Goal: Information Seeking & Learning: Find specific fact

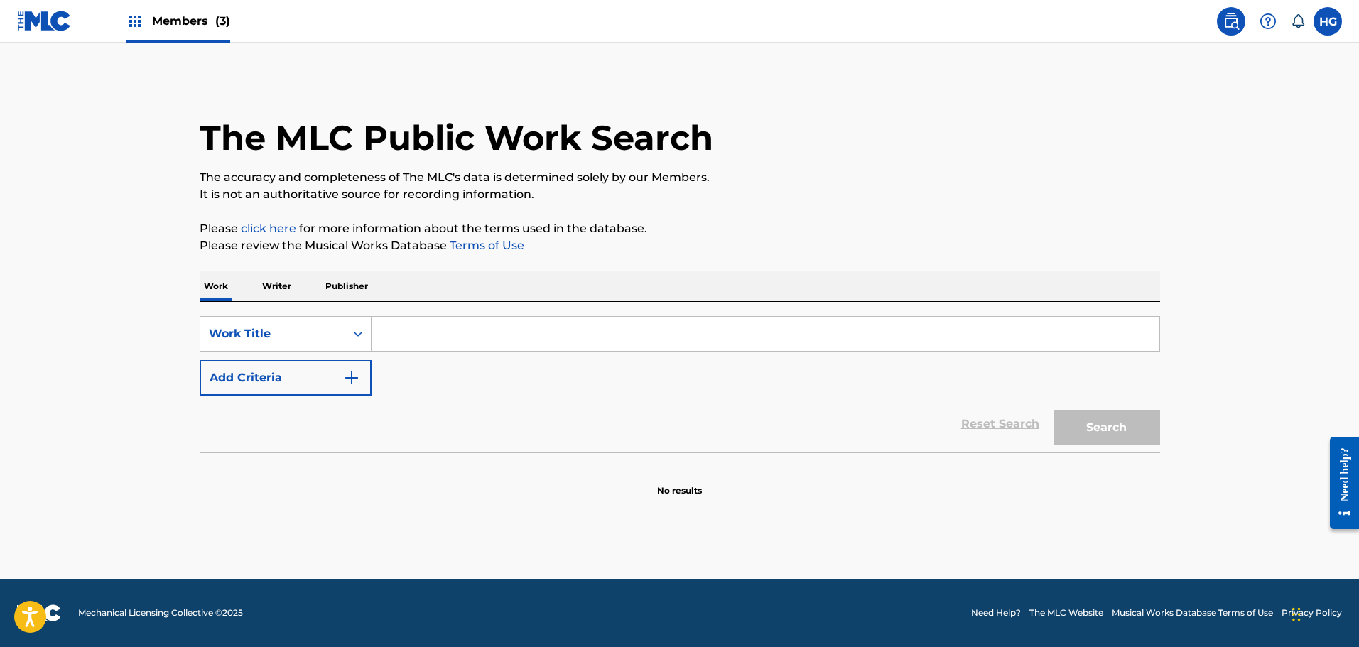
click at [401, 344] on input "Search Form" at bounding box center [766, 334] width 788 height 34
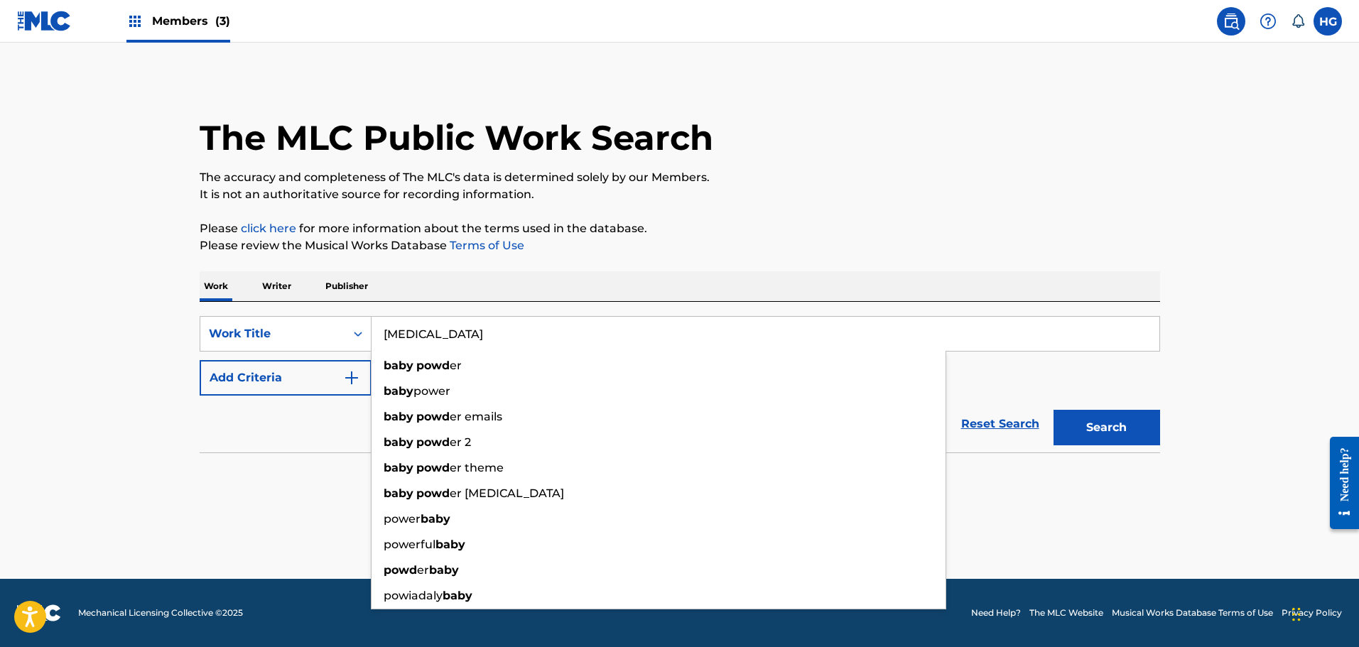
type input "[MEDICAL_DATA]"
click at [1054, 410] on button "Search" at bounding box center [1107, 428] width 107 height 36
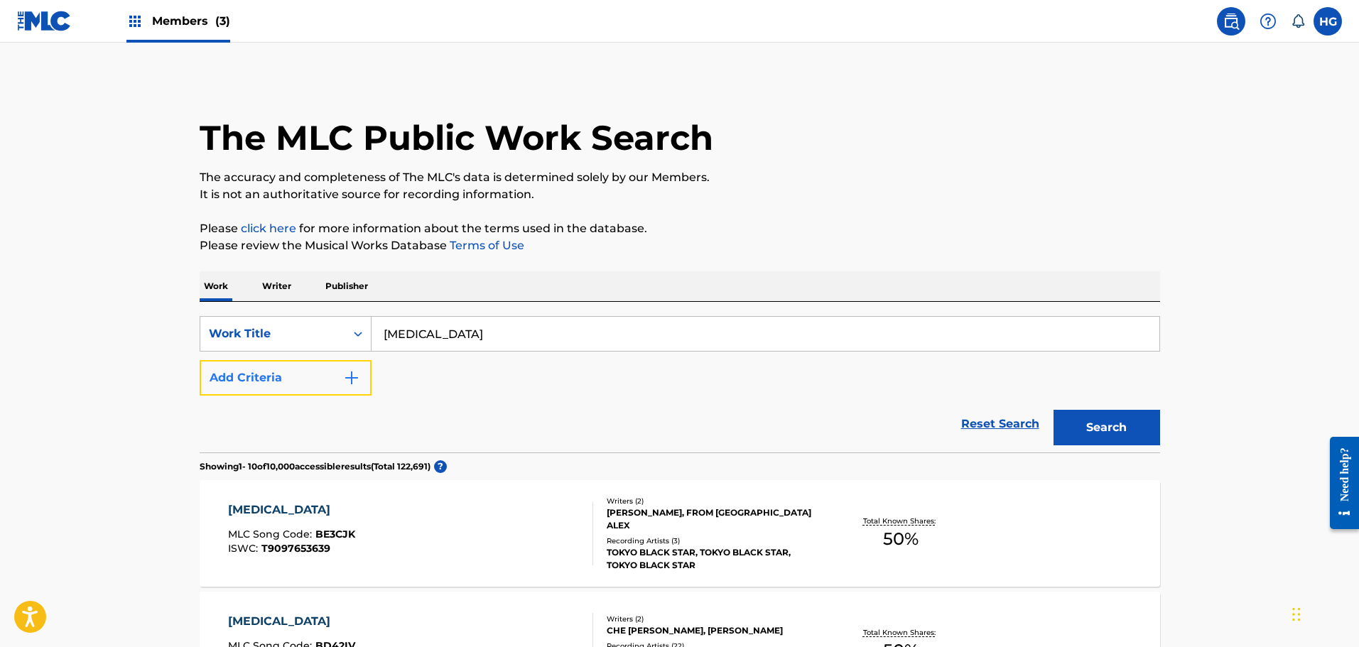
click at [330, 375] on button "Add Criteria" at bounding box center [286, 378] width 172 height 36
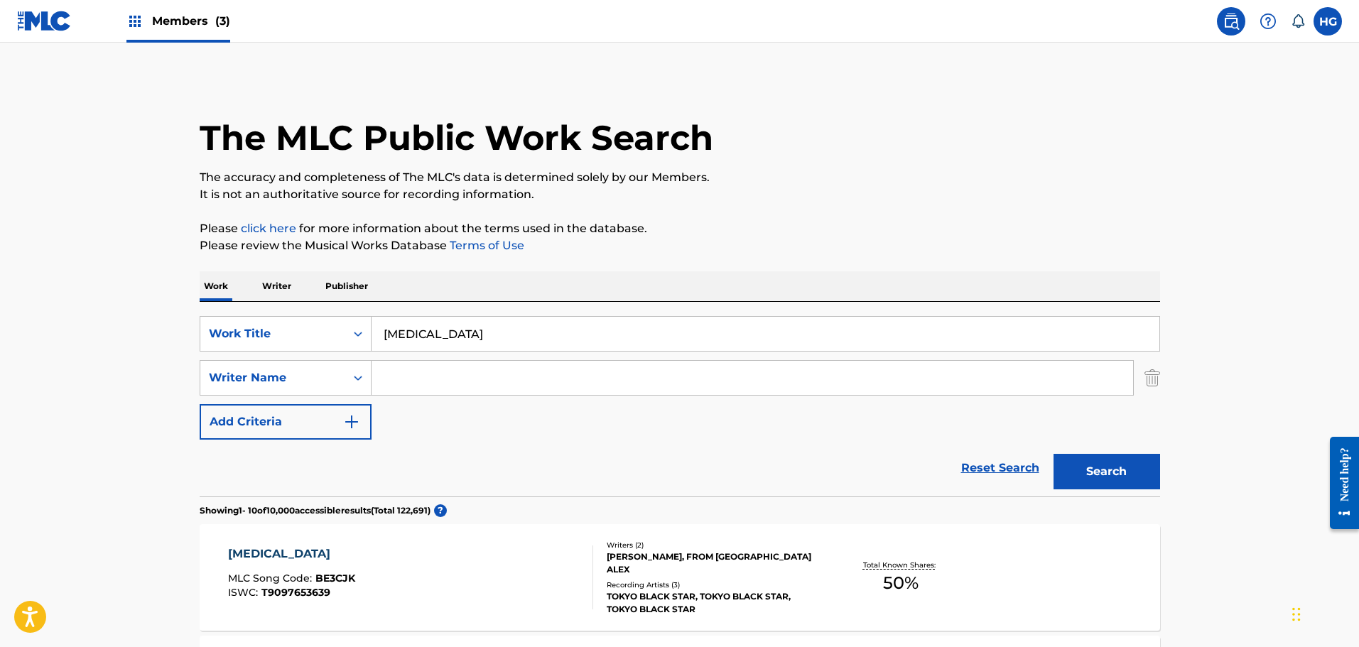
click at [407, 384] on input "Search Form" at bounding box center [753, 378] width 762 height 34
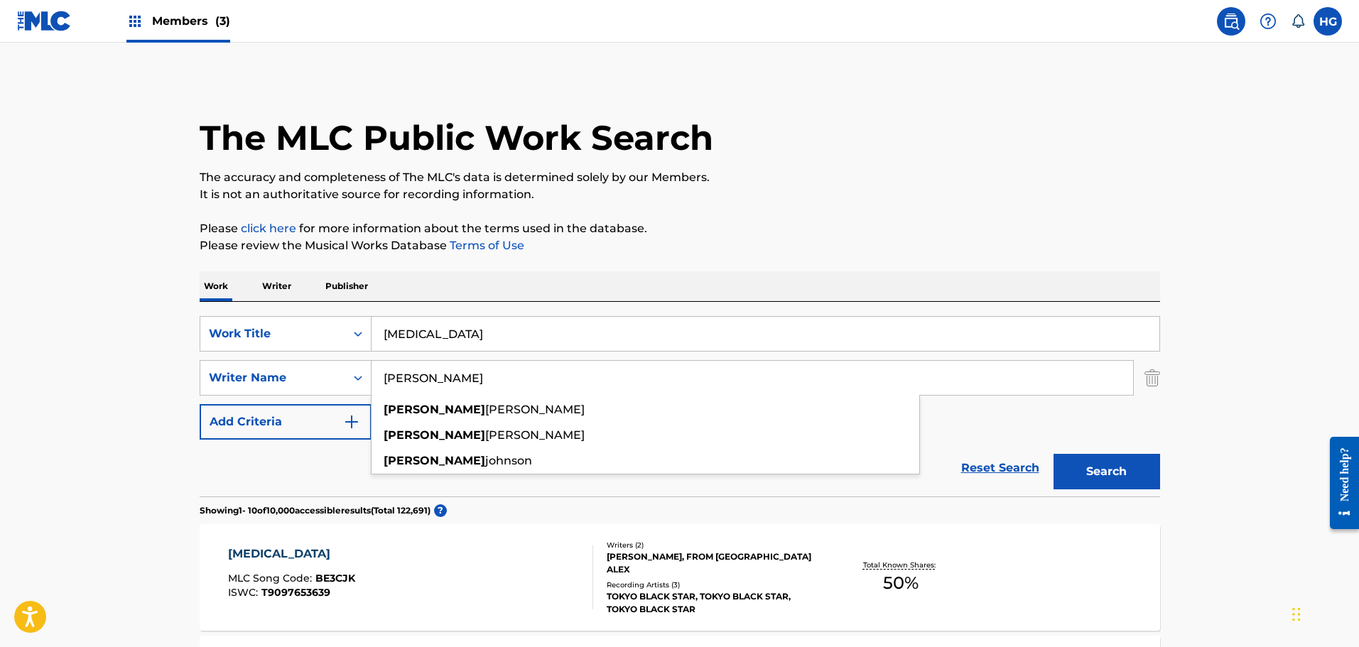
type input "[PERSON_NAME]"
click at [1054, 454] on button "Search" at bounding box center [1107, 472] width 107 height 36
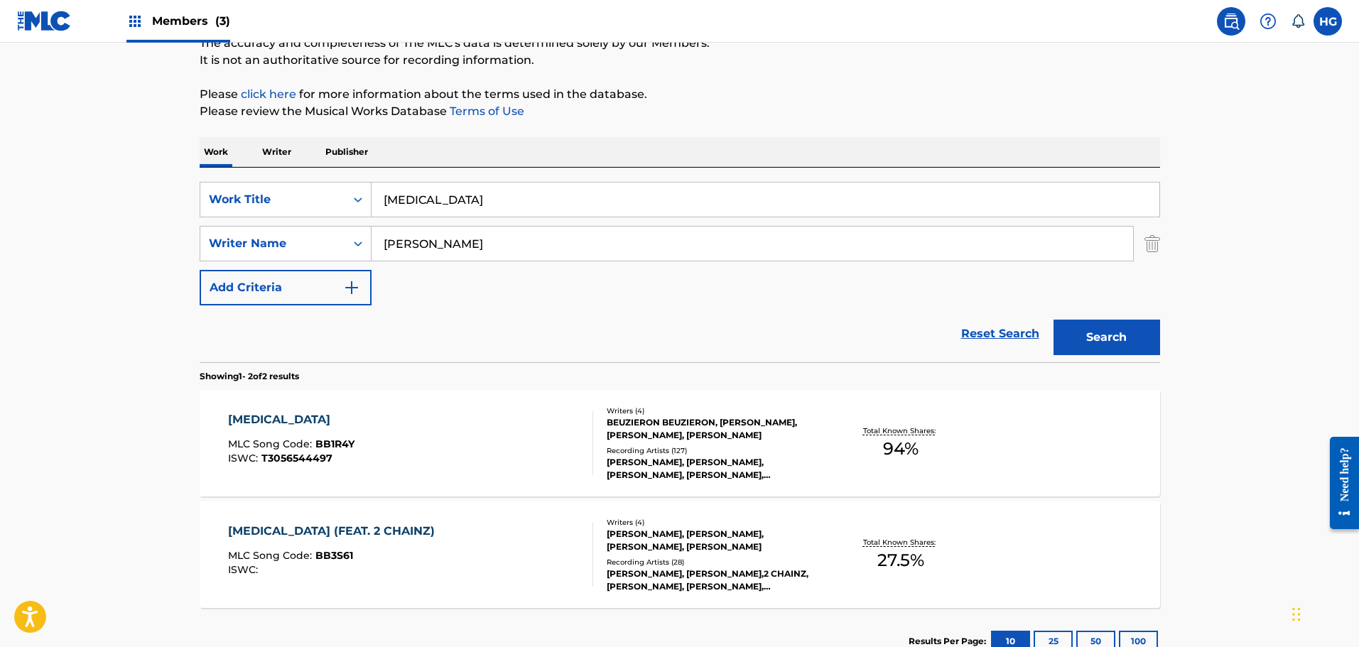
scroll to position [237, 0]
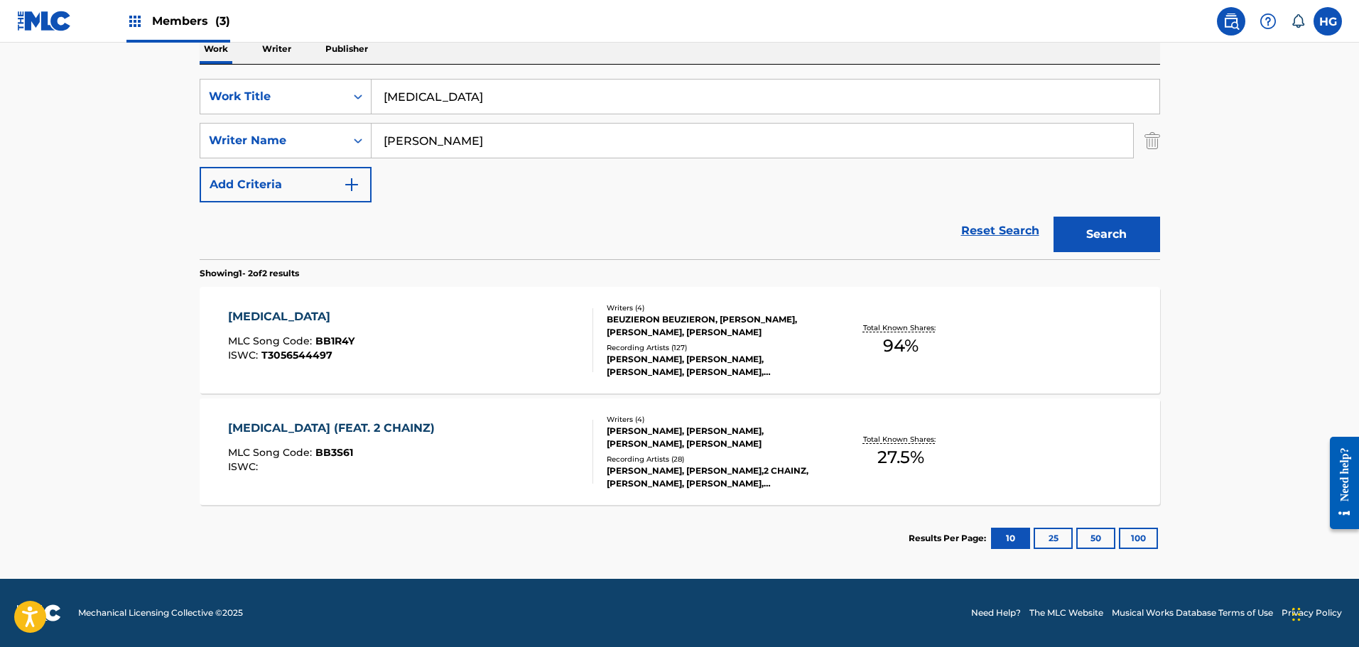
click at [694, 343] on div "Recording Artists ( 127 )" at bounding box center [714, 348] width 215 height 11
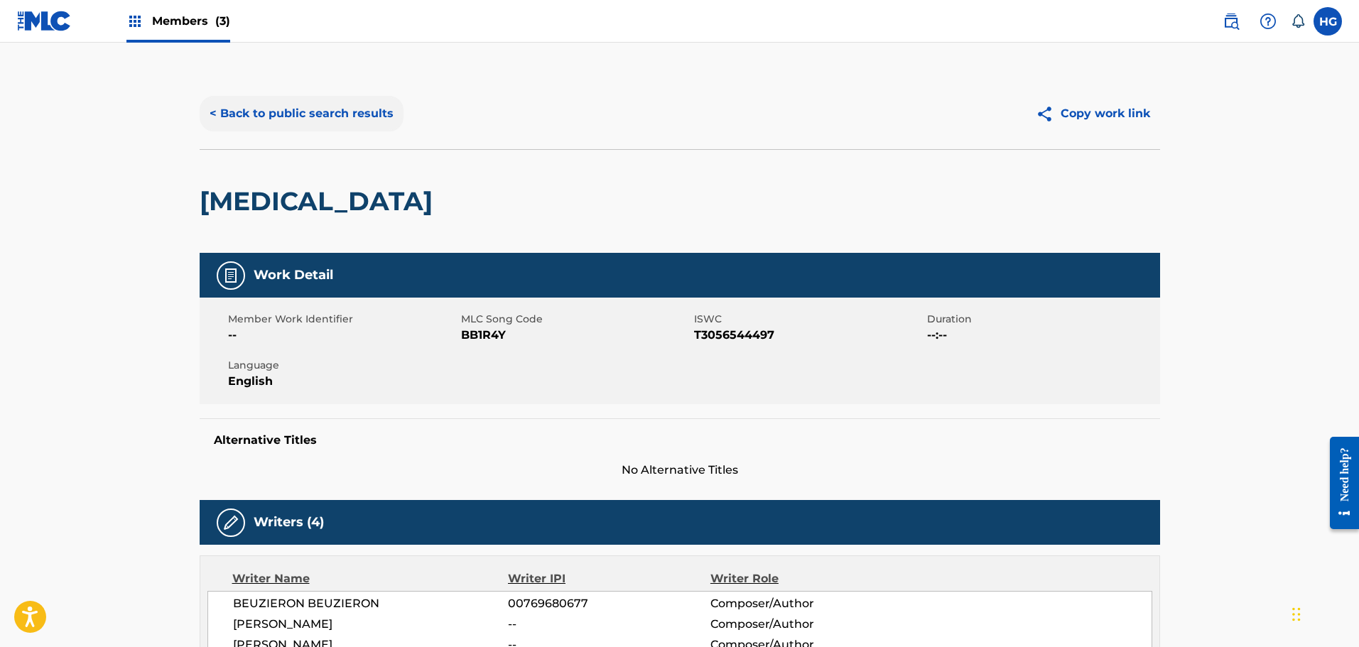
click at [282, 109] on button "< Back to public search results" at bounding box center [302, 114] width 204 height 36
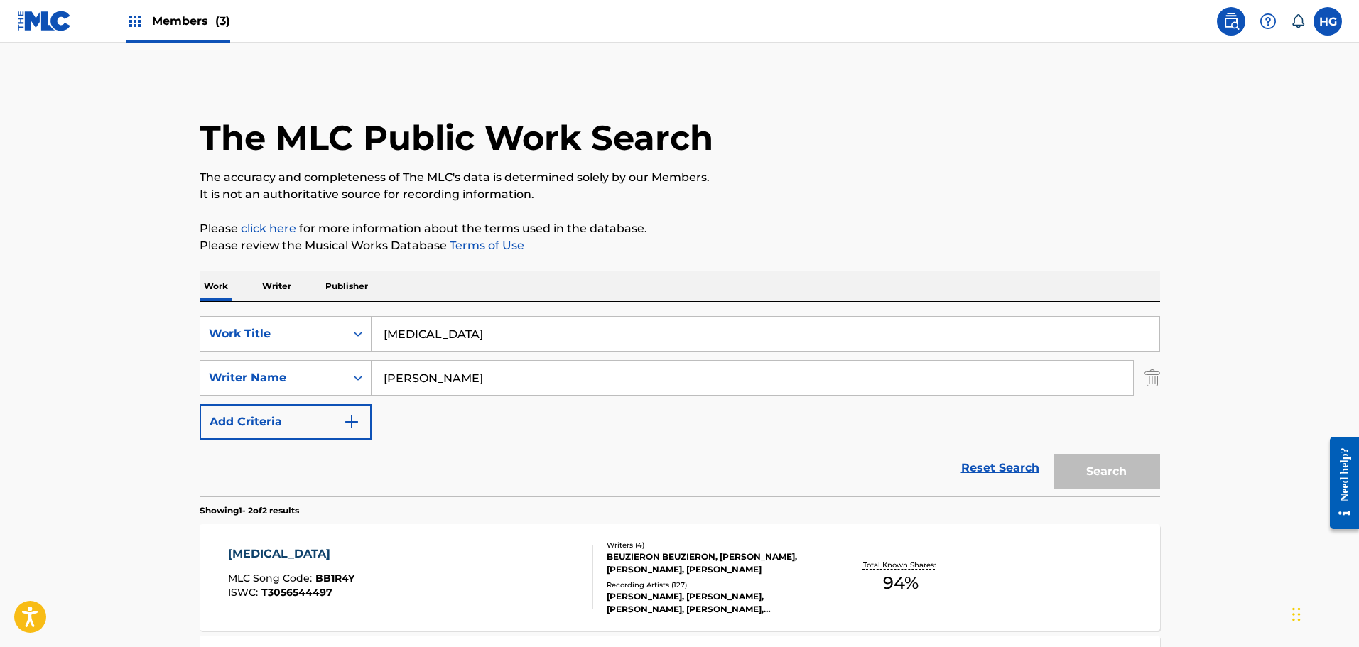
scroll to position [156, 0]
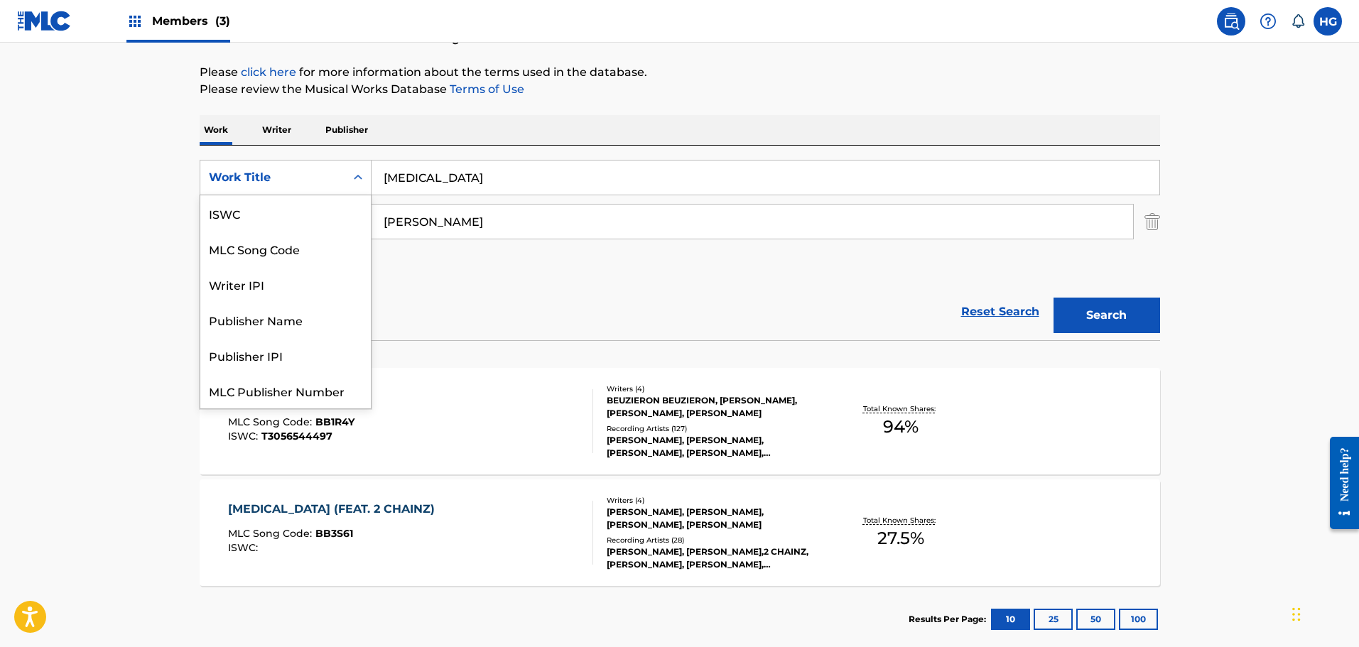
click at [330, 174] on div "Work Title" at bounding box center [273, 177] width 128 height 17
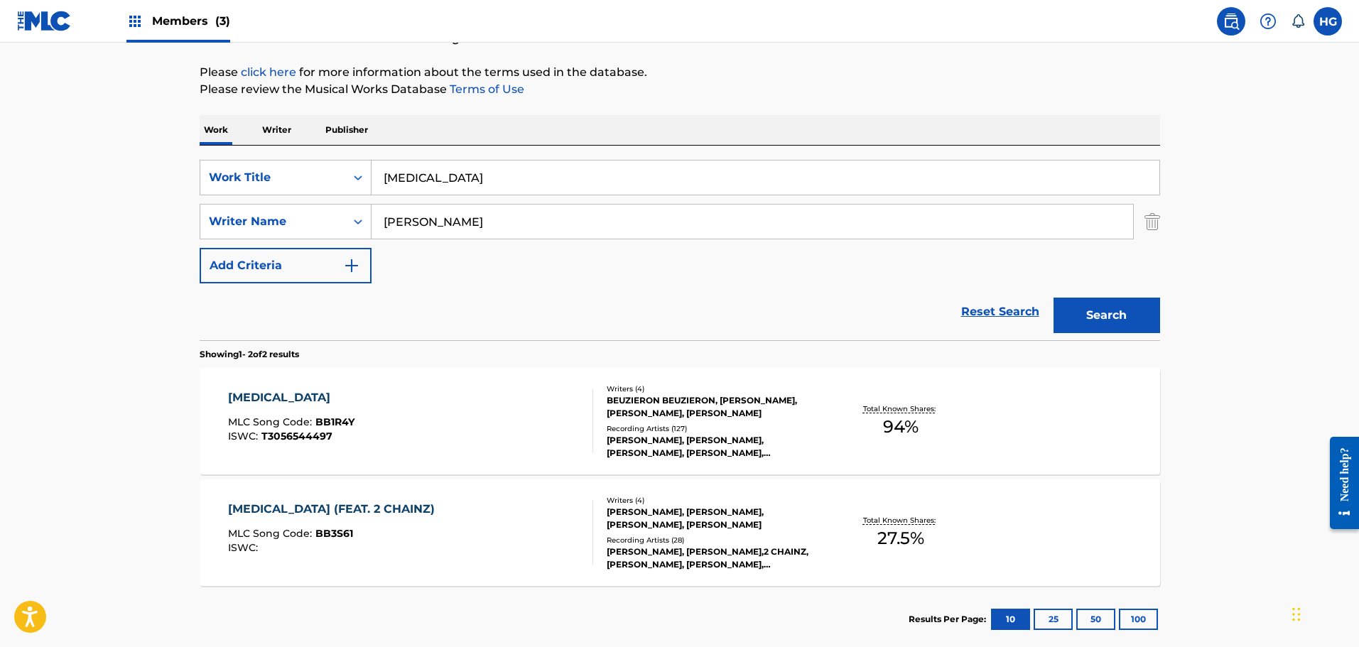
click at [448, 171] on input "[MEDICAL_DATA]" at bounding box center [766, 178] width 788 height 34
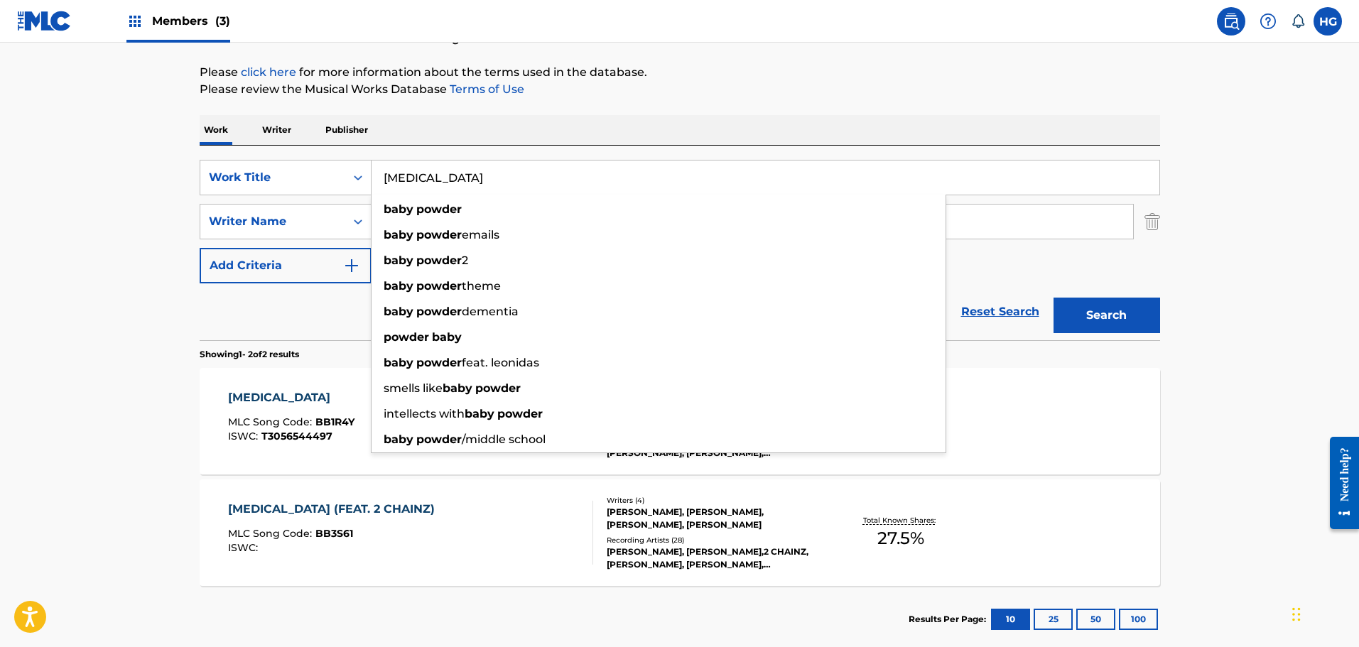
click at [576, 110] on div "The MLC Public Work Search The accuracy and completeness of The MLC's data is d…" at bounding box center [680, 287] width 995 height 731
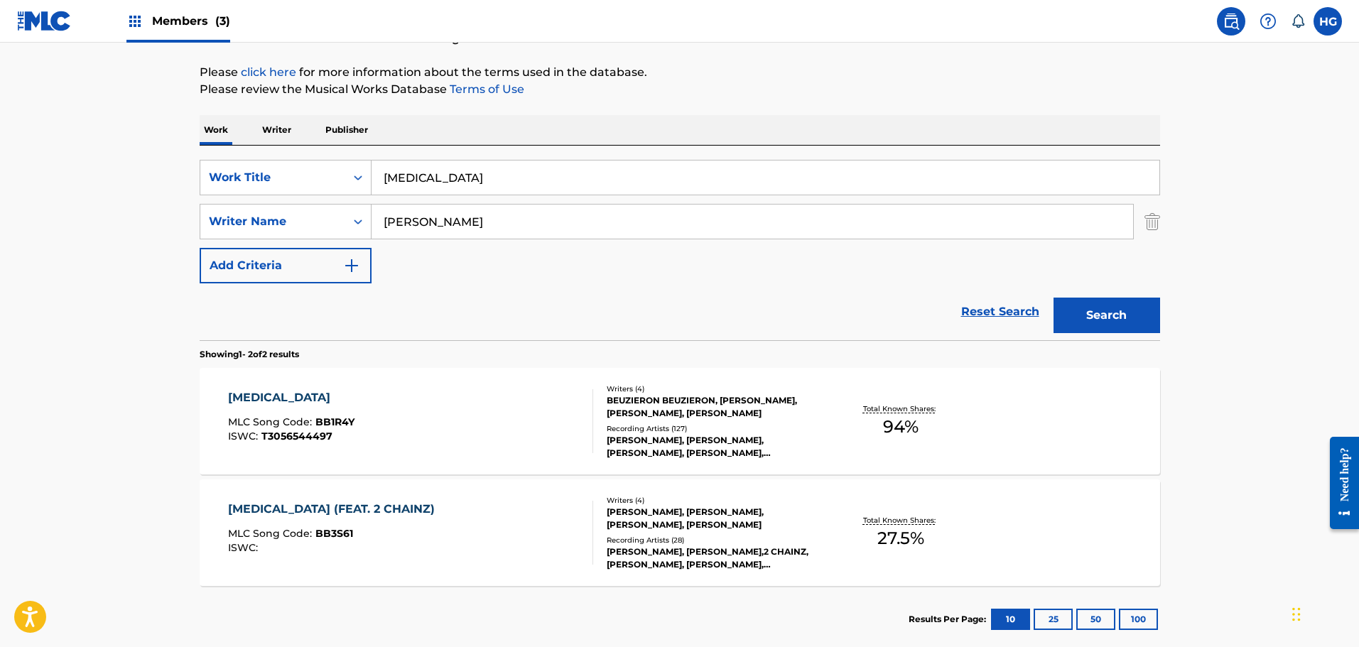
click at [716, 536] on div "Recording Artists ( 28 )" at bounding box center [714, 540] width 215 height 11
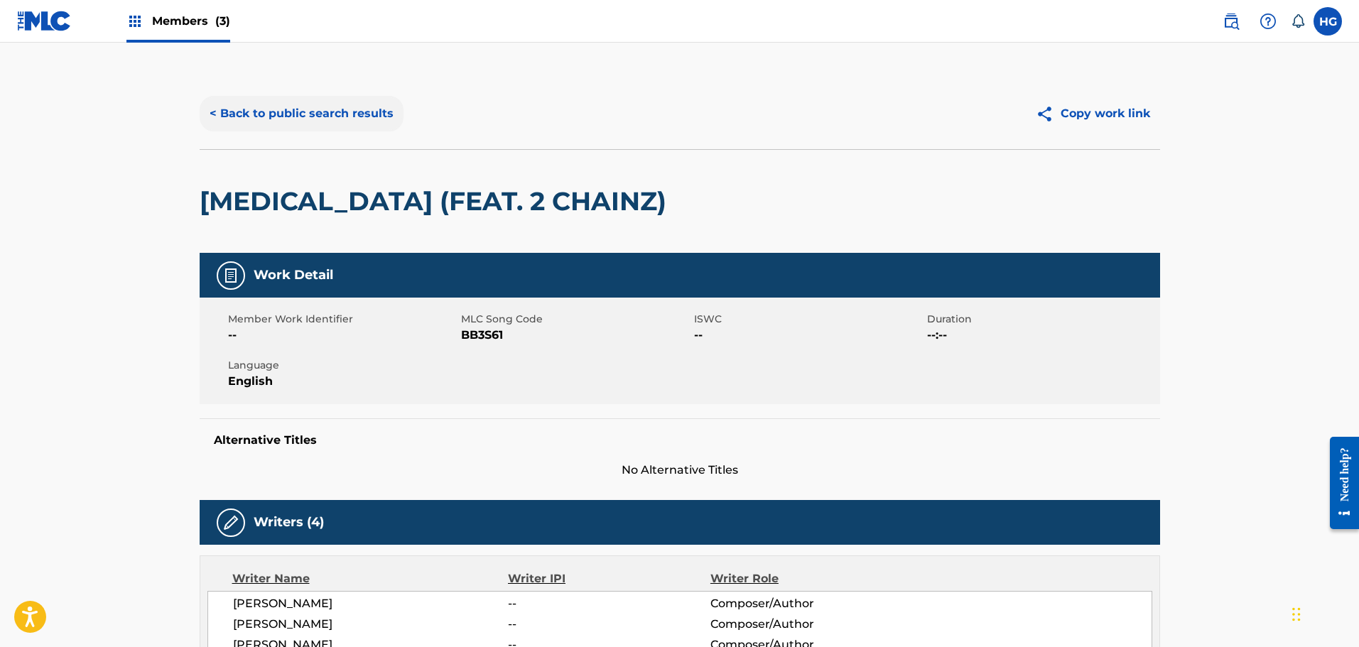
click at [330, 107] on button "< Back to public search results" at bounding box center [302, 114] width 204 height 36
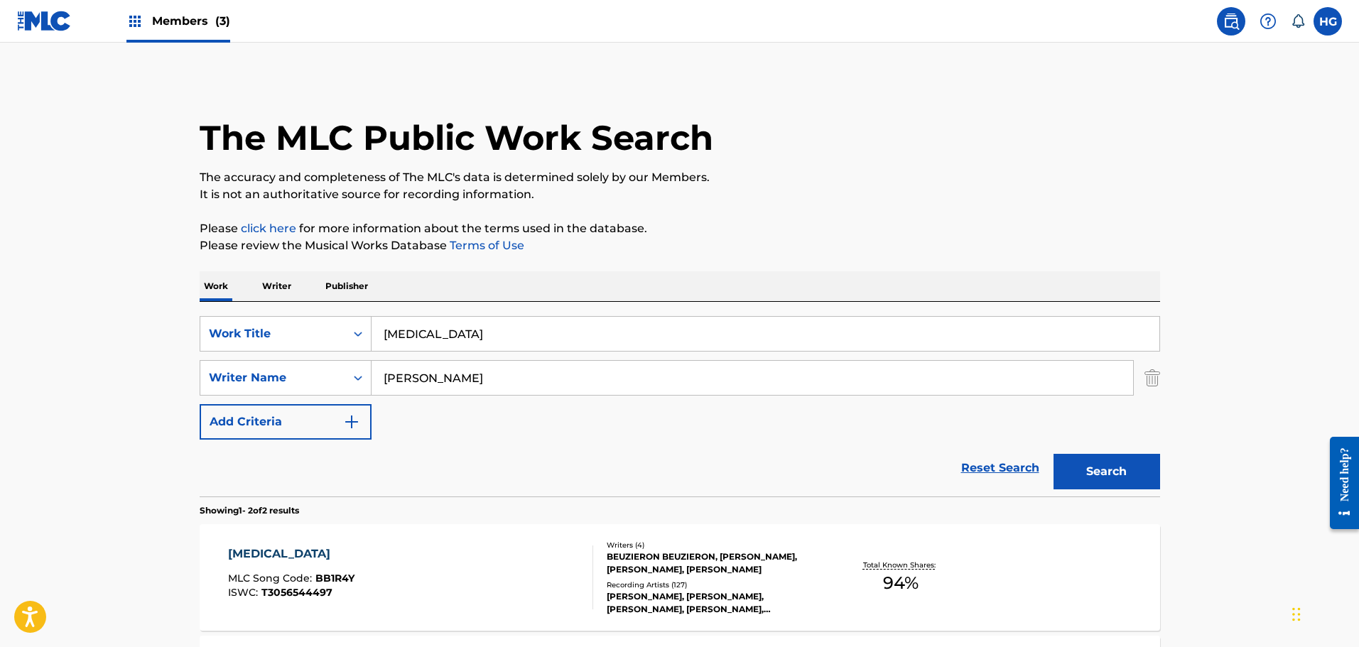
scroll to position [156, 0]
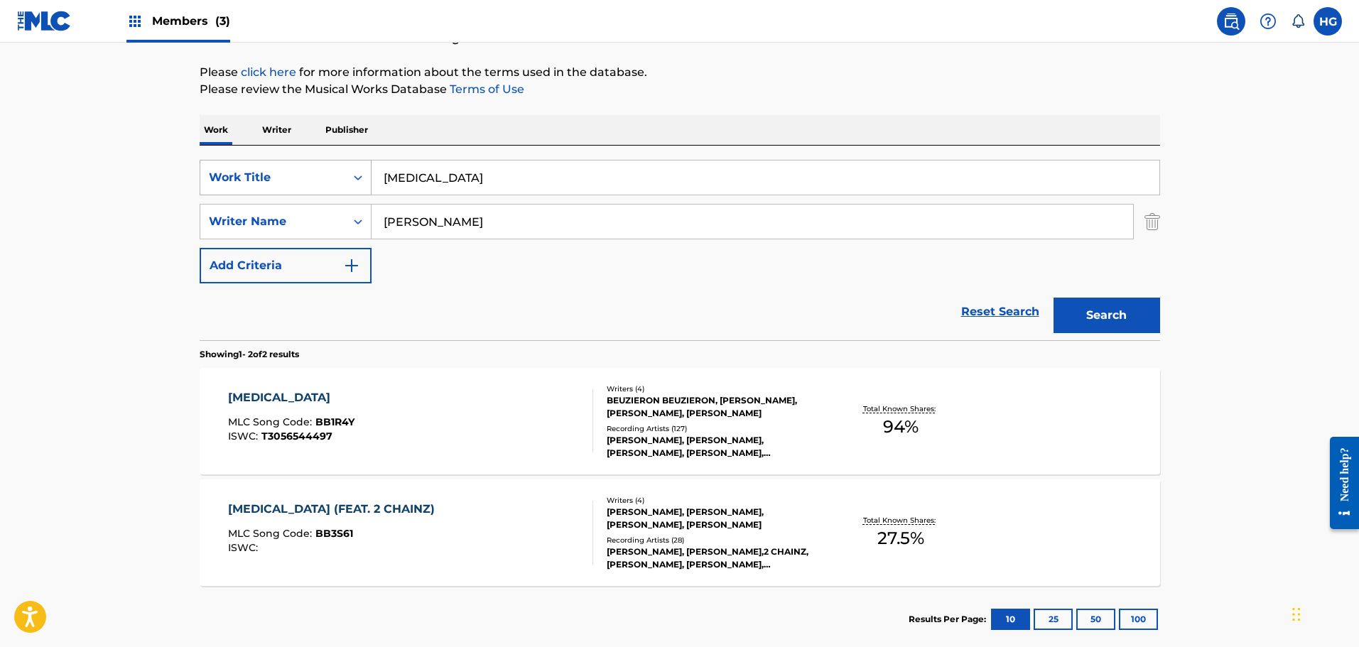
drag, startPoint x: 448, startPoint y: 179, endPoint x: 298, endPoint y: 170, distance: 150.9
click at [298, 170] on div "SearchWithCriteria669e1147-3733-4556-80b1-a240432229ca Work Title [MEDICAL_DATA]" at bounding box center [680, 178] width 961 height 36
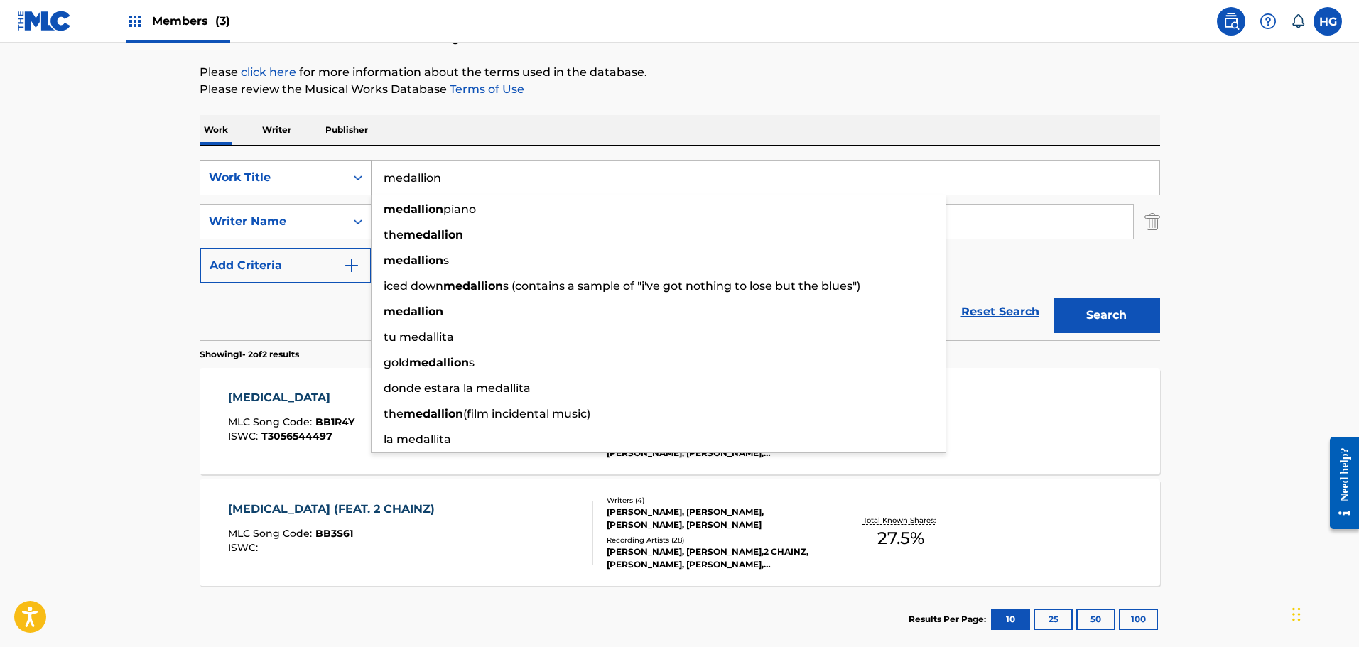
type input "medallion"
click at [1054, 298] on button "Search" at bounding box center [1107, 316] width 107 height 36
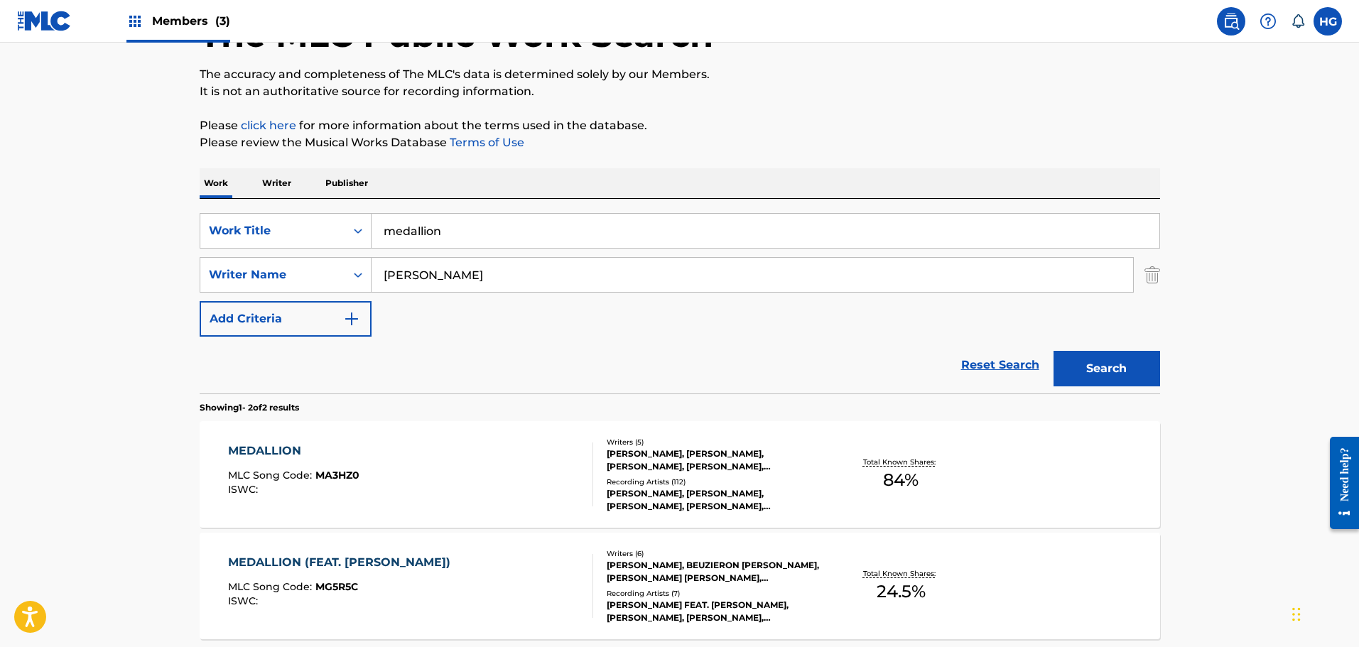
scroll to position [237, 0]
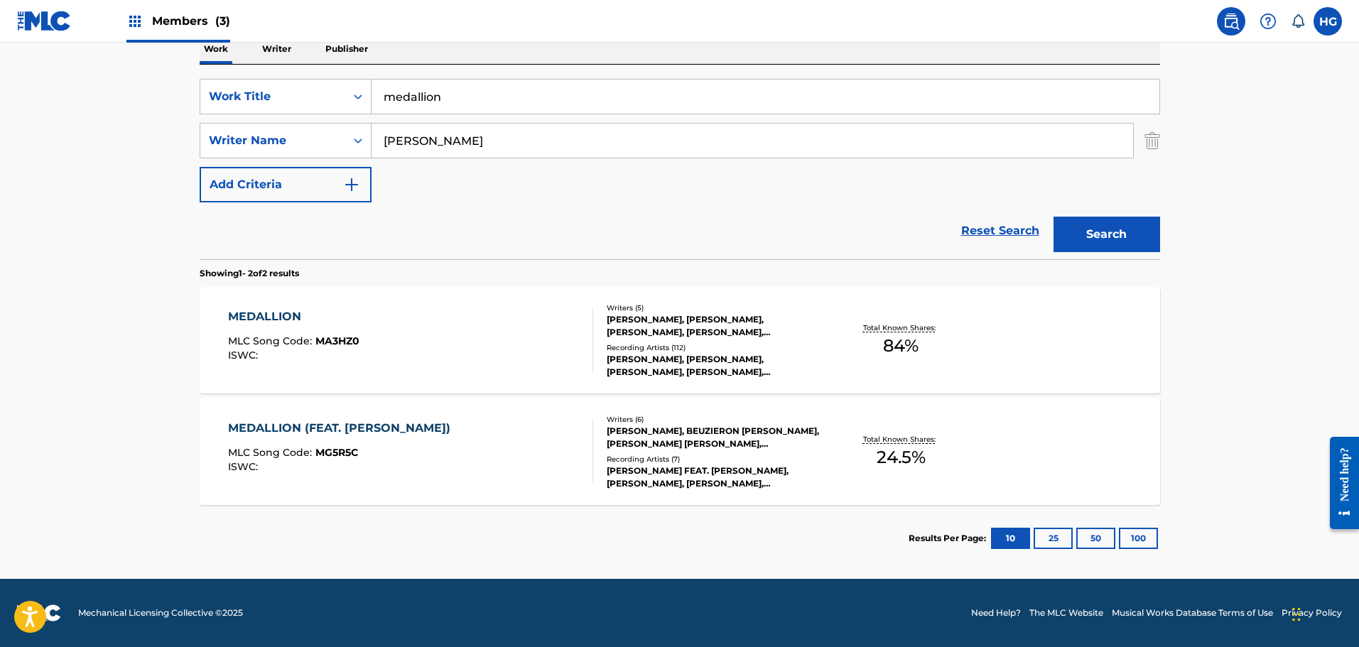
click at [427, 348] on div "MEDALLION MLC Song Code : MA3HZ0 ISWC :" at bounding box center [410, 340] width 365 height 64
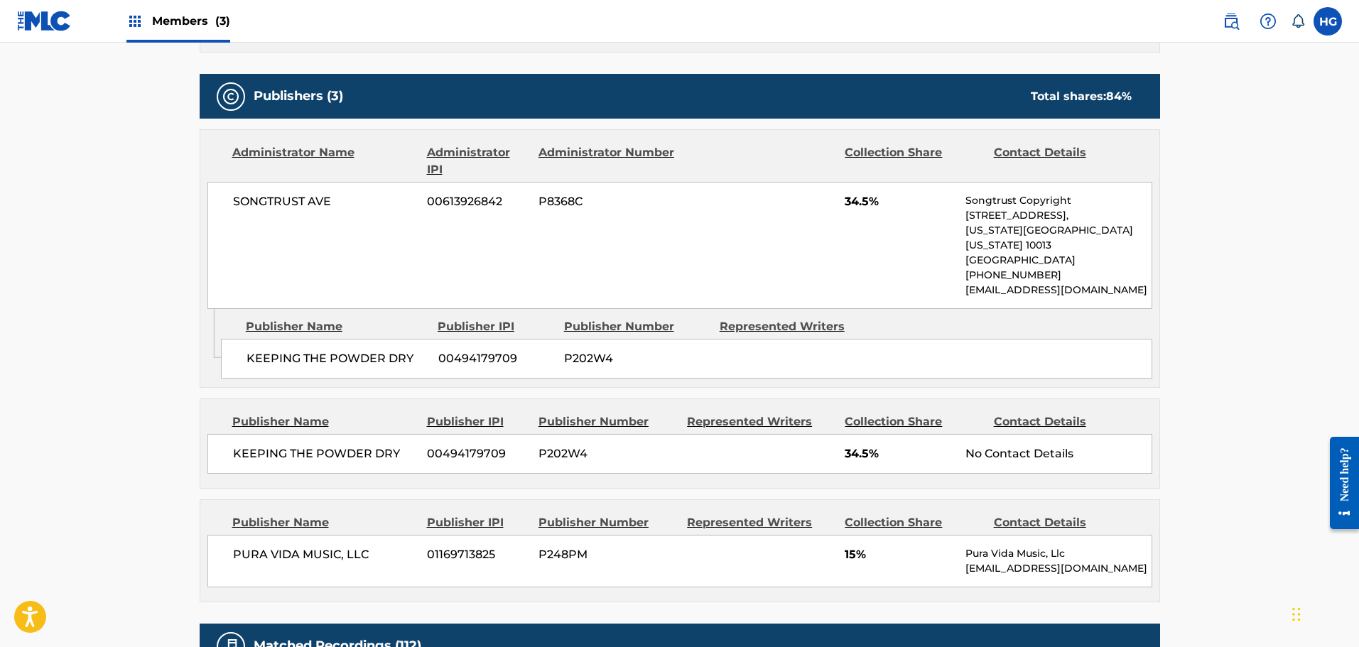
scroll to position [640, 0]
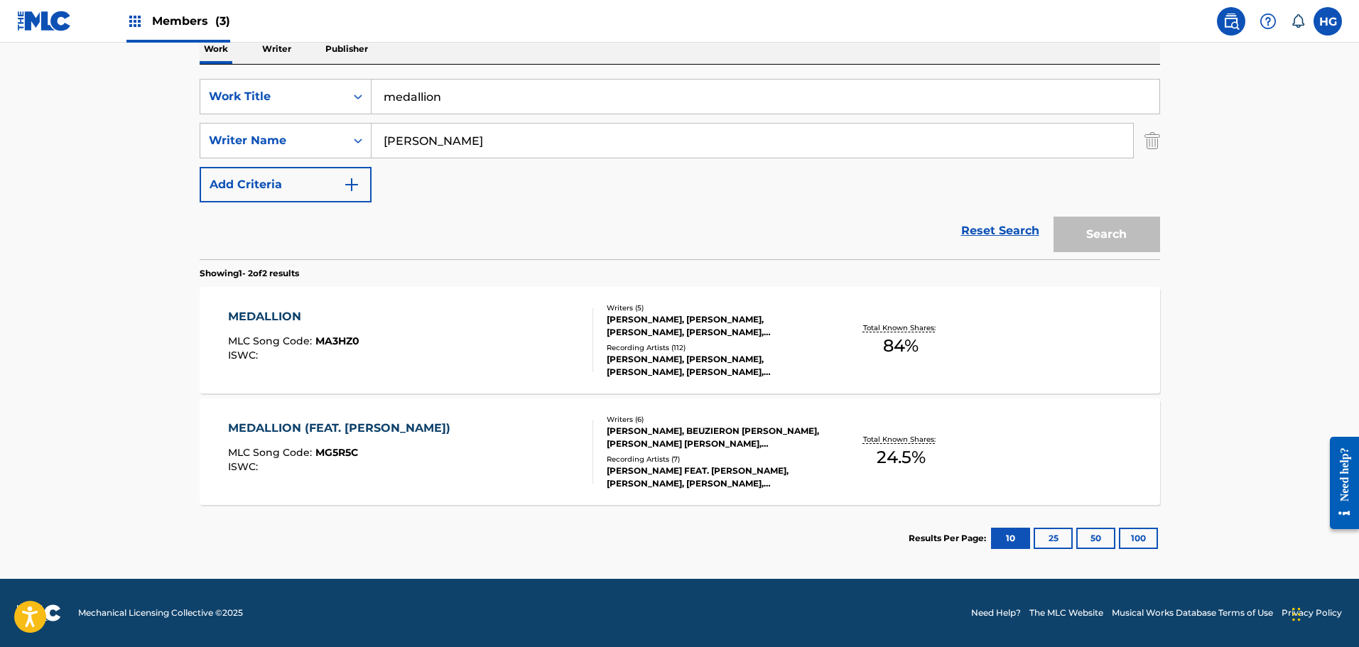
scroll to position [237, 0]
click at [458, 446] on div "MEDALLION (FEAT. [PERSON_NAME]) MLC Song Code : MG5R5C ISWC :" at bounding box center [343, 452] width 230 height 64
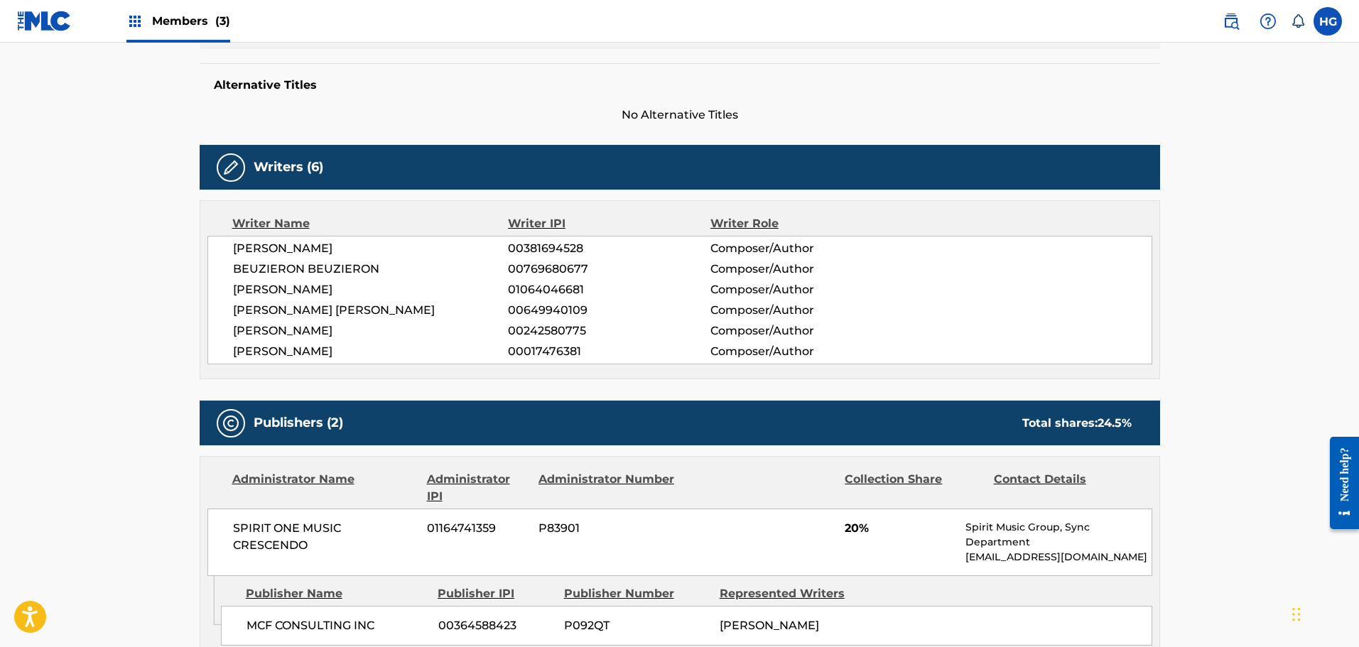
scroll to position [753, 0]
